Goal: Find specific page/section: Find specific page/section

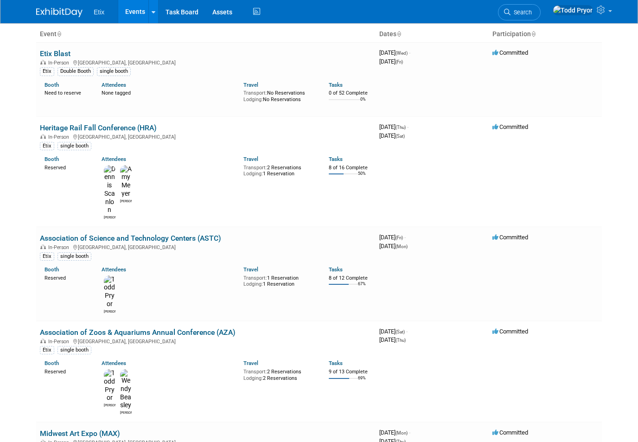
scroll to position [63, 0]
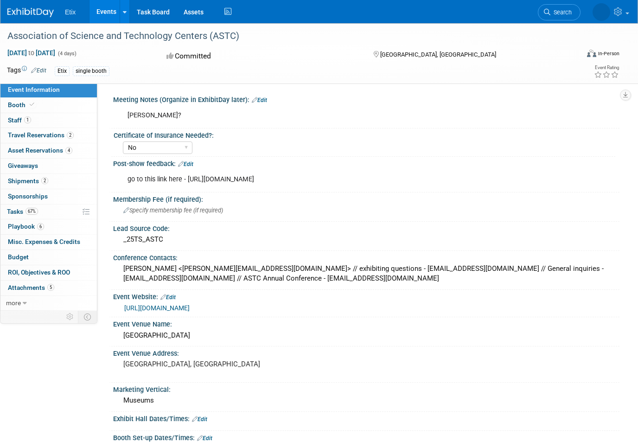
select select "No"
click at [21, 223] on span "Playbook 6" at bounding box center [26, 226] width 36 height 7
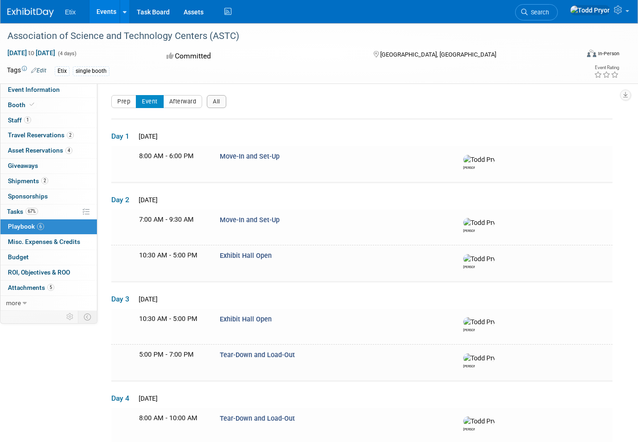
click at [34, 148] on span "Asset Reservations 4" at bounding box center [40, 150] width 64 height 7
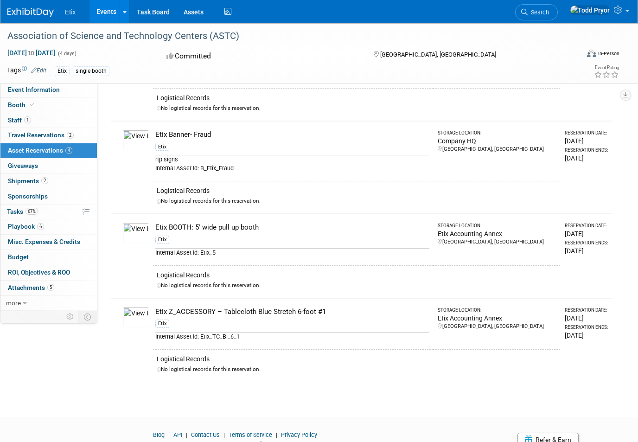
scroll to position [103, 0]
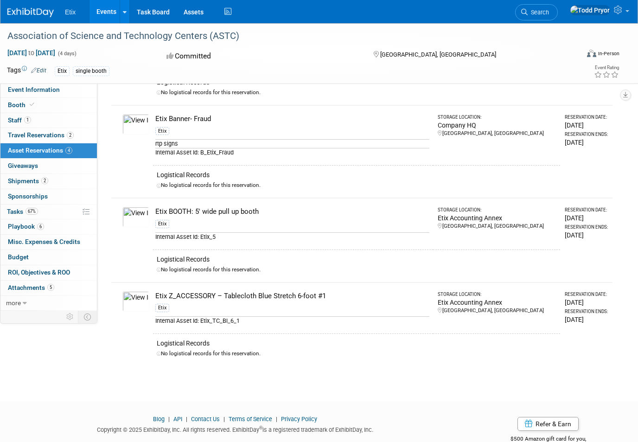
click at [381, 436] on div "Blog | API | Contact Us | Terms of Service | Privacy Policy Copyright © 2025 Ex…" at bounding box center [313, 435] width 627 height 40
click at [22, 224] on span "Playbook 6" at bounding box center [26, 226] width 36 height 7
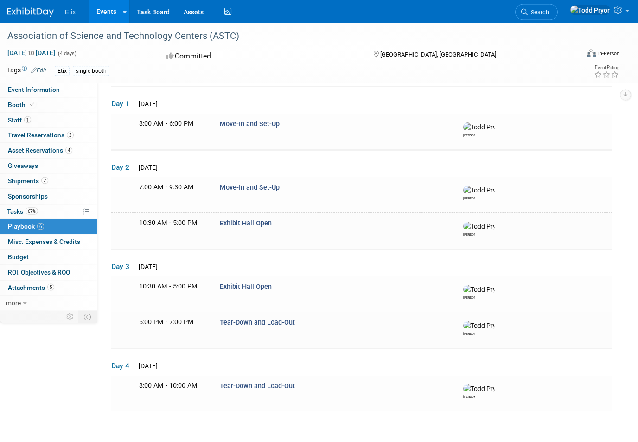
scroll to position [104, 0]
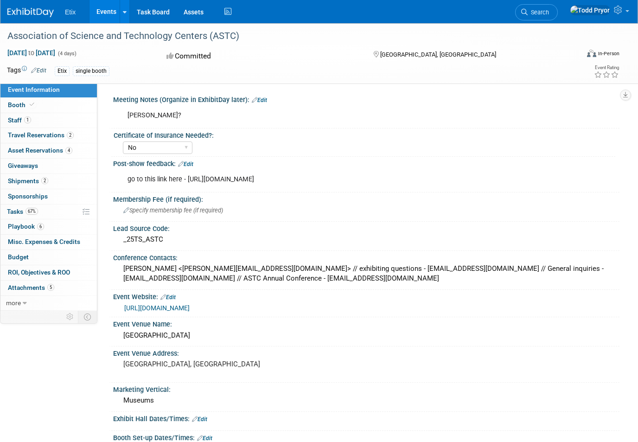
select select "No"
